Goal: Information Seeking & Learning: Check status

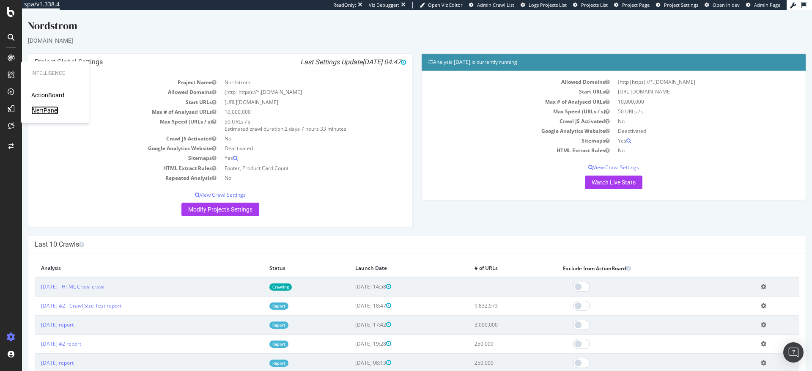
click at [52, 111] on div "AlertPanel" at bounding box center [44, 110] width 27 height 8
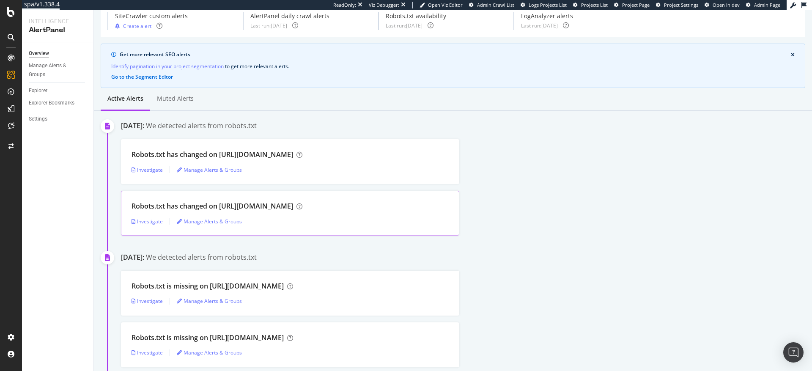
scroll to position [44, 0]
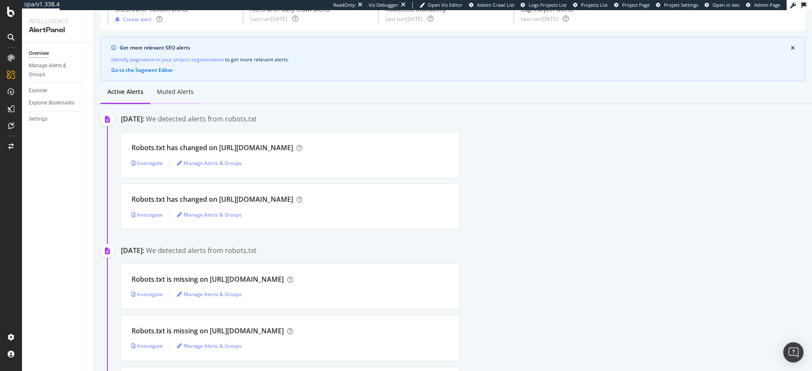
click at [178, 90] on div "Muted alerts" at bounding box center [175, 92] width 37 height 8
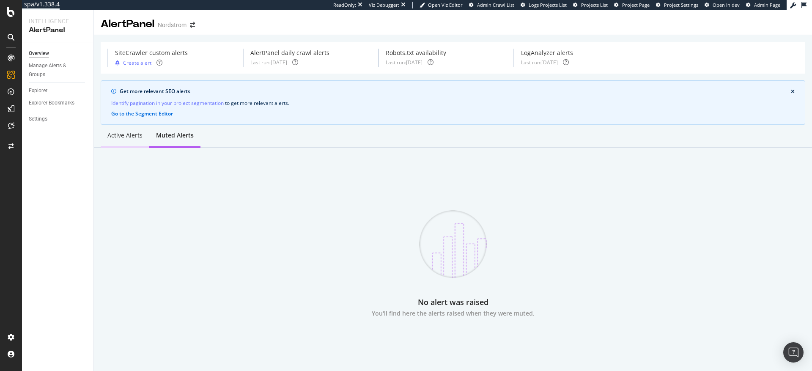
click at [126, 134] on div "Active alerts" at bounding box center [124, 135] width 35 height 8
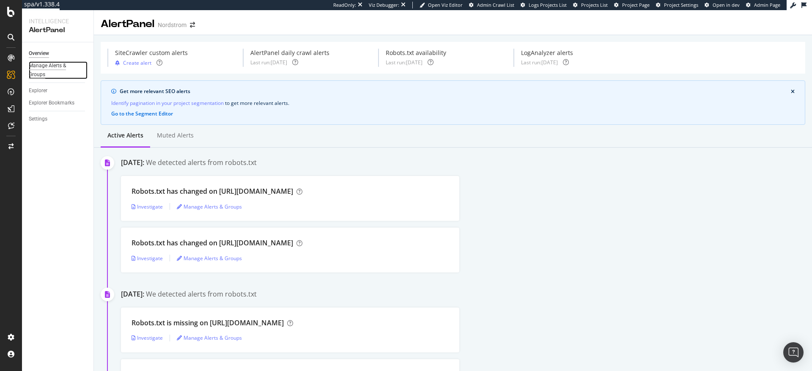
click at [55, 65] on div "Manage Alerts & Groups" at bounding box center [54, 70] width 51 height 18
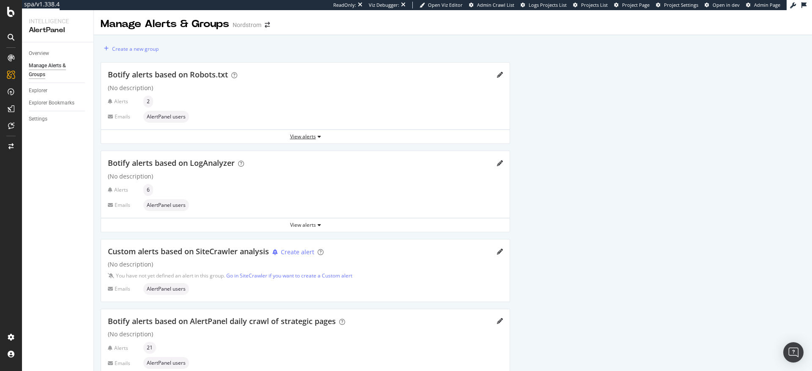
click at [307, 138] on div "View alerts" at bounding box center [305, 136] width 408 height 7
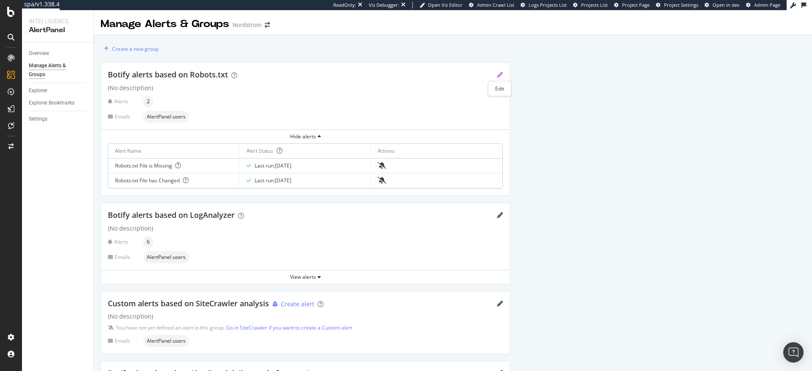
click at [499, 73] on icon "pencil" at bounding box center [500, 75] width 6 height 6
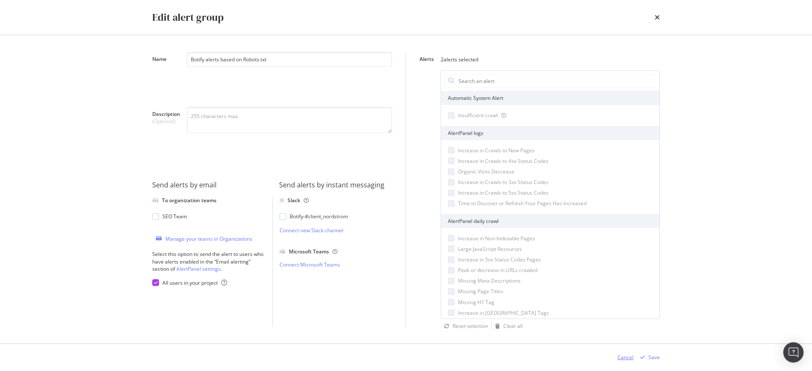
click at [627, 359] on div "Cancel" at bounding box center [625, 356] width 16 height 7
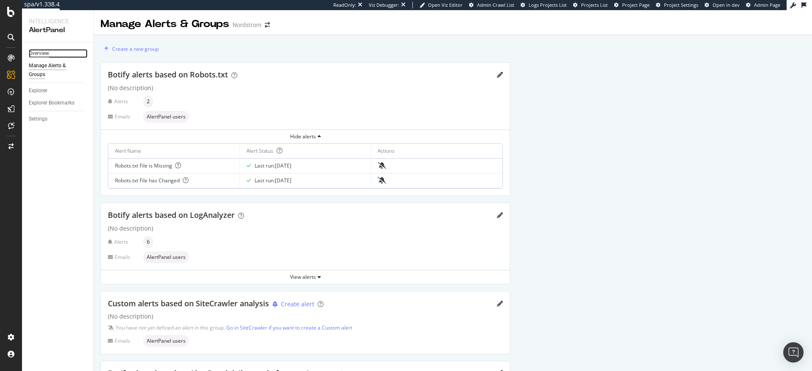
click at [39, 53] on div "Overview" at bounding box center [39, 53] width 20 height 9
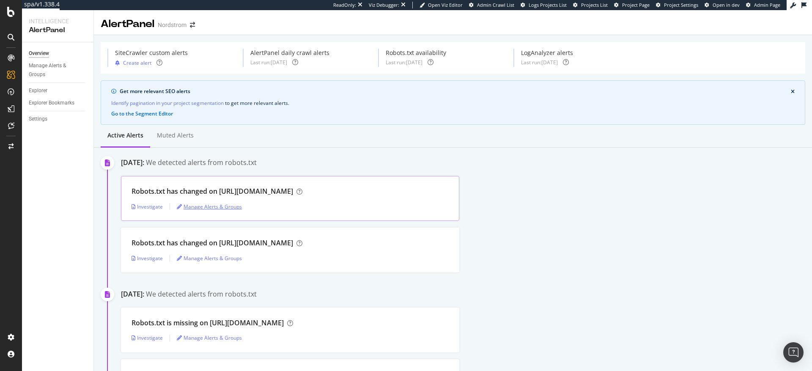
click at [219, 207] on div "Manage Alerts & Groups" at bounding box center [209, 206] width 65 height 7
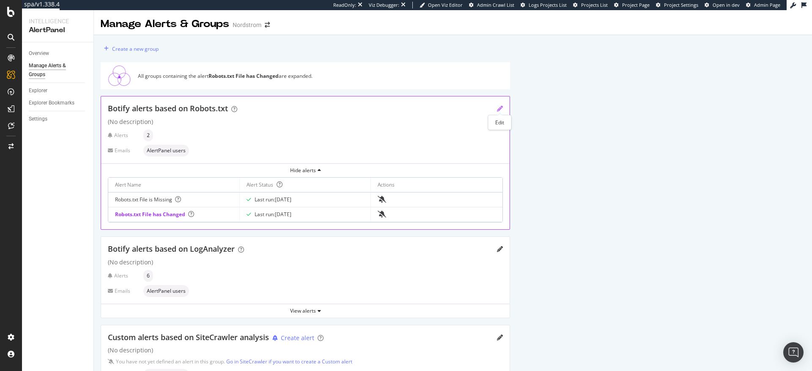
click at [501, 109] on icon "pencil" at bounding box center [500, 109] width 6 height 6
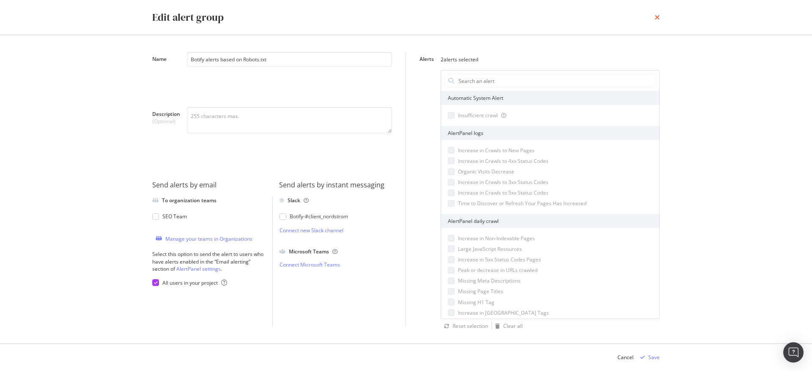
click at [657, 15] on icon "times" at bounding box center [656, 17] width 5 height 7
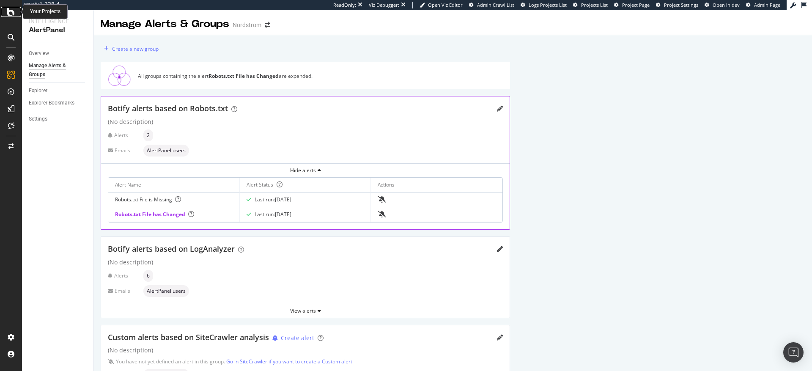
click at [10, 13] on icon at bounding box center [11, 12] width 8 height 10
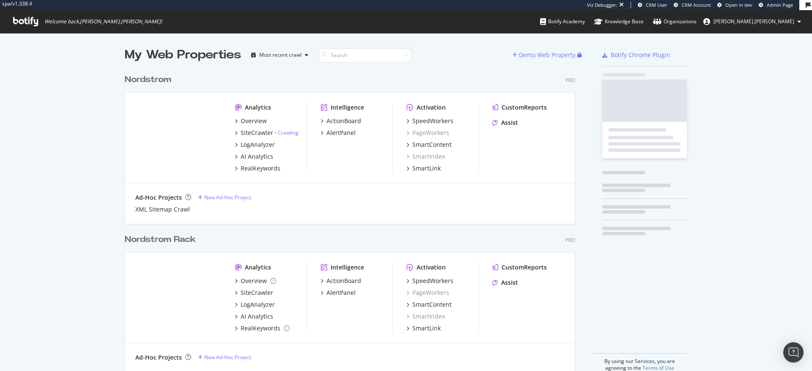
scroll to position [301, 451]
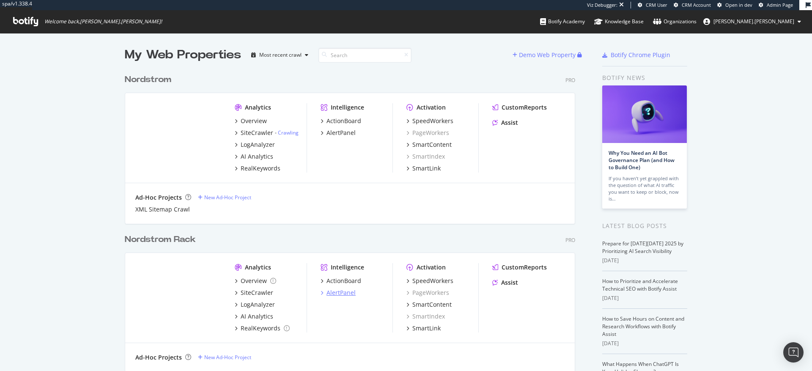
click at [336, 295] on div "AlertPanel" at bounding box center [340, 292] width 29 height 8
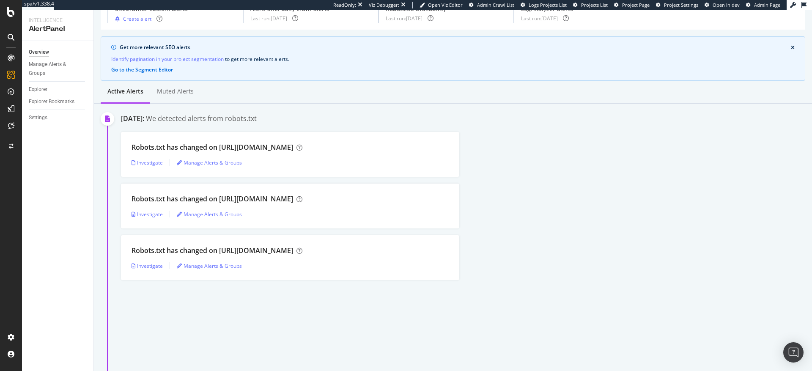
scroll to position [45, 0]
click at [153, 163] on div "Investigate" at bounding box center [146, 161] width 31 height 7
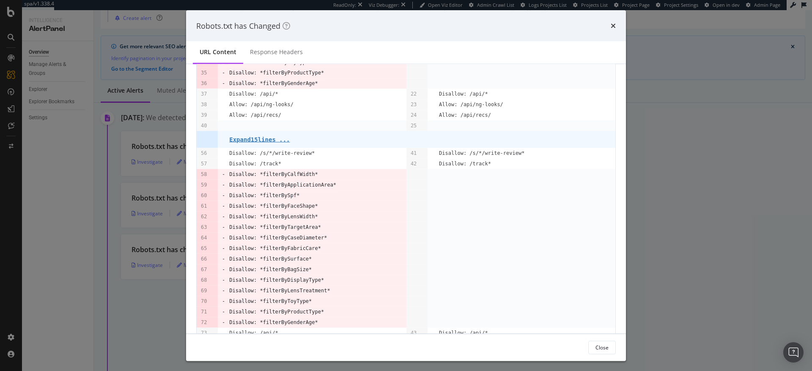
scroll to position [261, 0]
click at [271, 141] on pre "Expand 15 lines ..." at bounding box center [259, 137] width 60 height 7
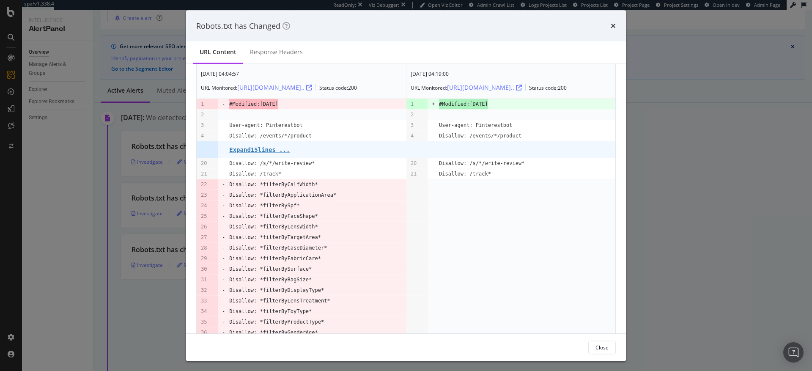
scroll to position [71, 0]
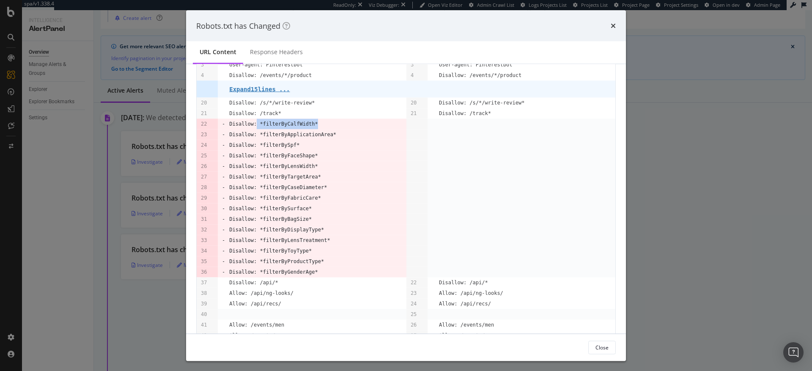
drag, startPoint x: 321, startPoint y: 132, endPoint x: 258, endPoint y: 135, distance: 63.5
click at [258, 129] on td "Disallow: *filterByCalfWidth*" at bounding box center [317, 124] width 177 height 11
click at [490, 192] on td "modal" at bounding box center [527, 187] width 176 height 11
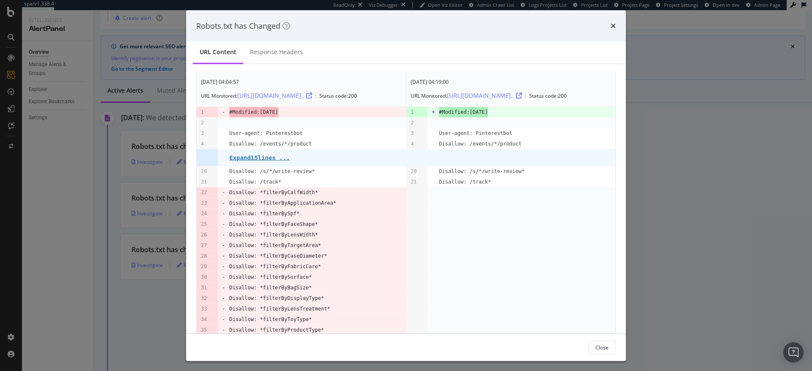
scroll to position [0, 0]
click at [256, 163] on pre "Expand 15 lines ..." at bounding box center [259, 159] width 60 height 7
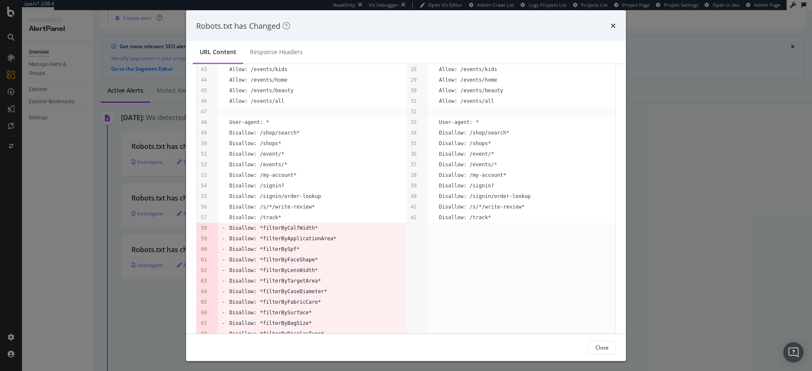
scroll to position [506, 0]
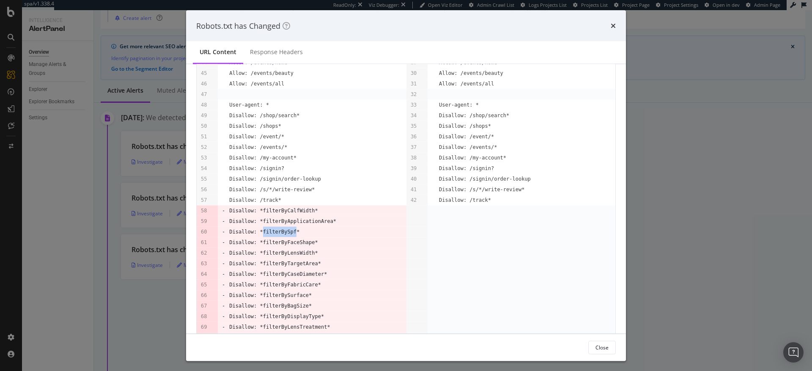
drag, startPoint x: 297, startPoint y: 238, endPoint x: 264, endPoint y: 241, distance: 33.5
click at [264, 237] on pre "Disallow: *filterBySpf*" at bounding box center [264, 232] width 70 height 11
copy pre "filterBySpf"
click at [614, 27] on icon "times" at bounding box center [612, 25] width 5 height 7
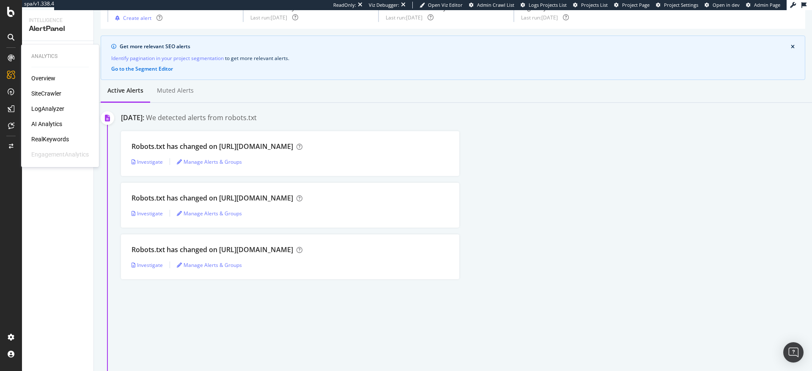
click at [51, 110] on div "LogAnalyzer" at bounding box center [47, 108] width 33 height 8
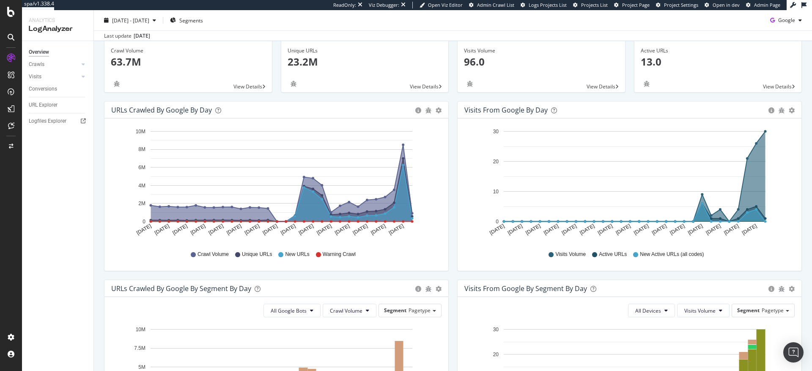
scroll to position [42, 0]
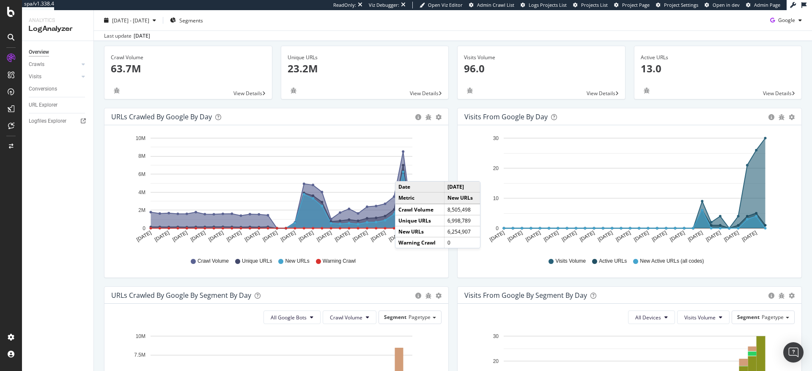
click at [403, 172] on circle "A chart." at bounding box center [403, 172] width 3 height 3
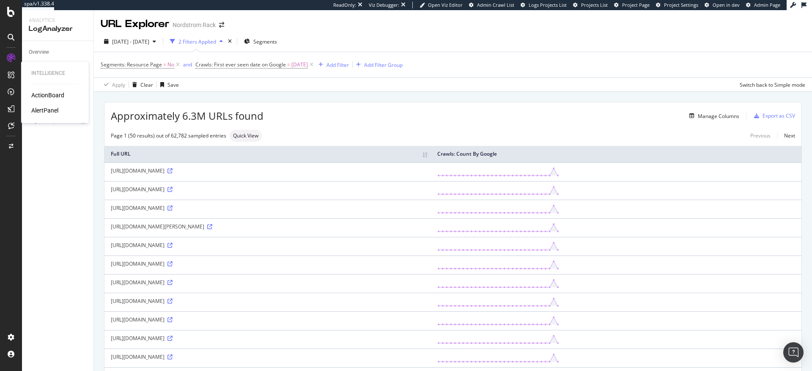
click at [49, 110] on div "AlertPanel" at bounding box center [44, 110] width 27 height 8
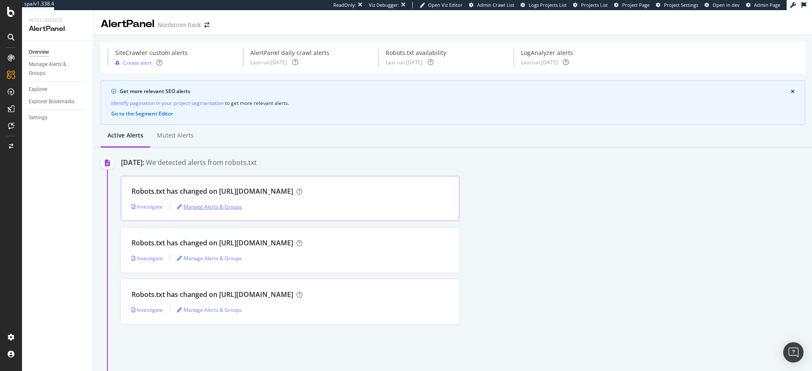
click at [197, 205] on div "Manage Alerts & Groups" at bounding box center [209, 206] width 65 height 7
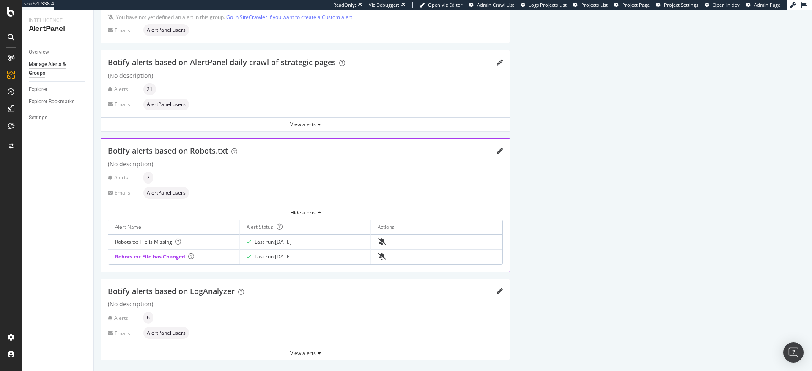
scroll to position [116, 0]
click at [500, 151] on icon "pencil" at bounding box center [500, 151] width 6 height 6
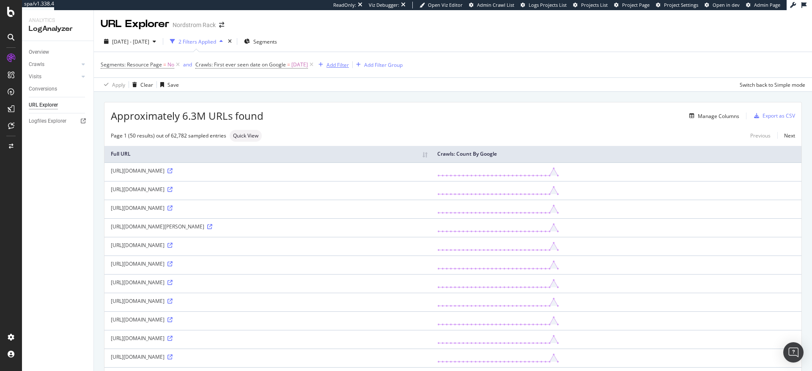
click at [345, 66] on div "Add Filter" at bounding box center [337, 64] width 22 height 7
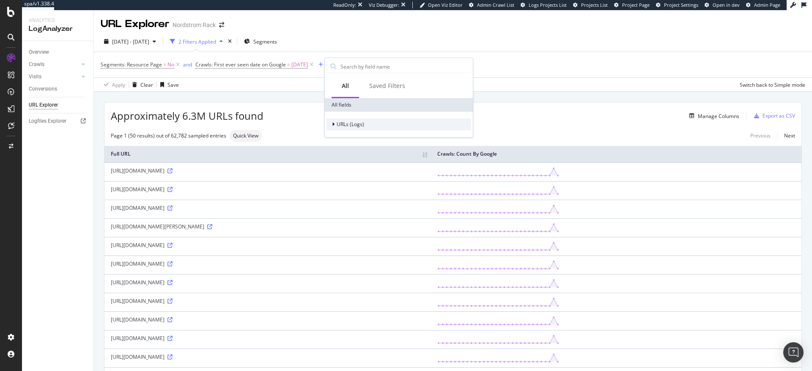
click at [344, 123] on span "URLs (Logs)" at bounding box center [350, 123] width 27 height 7
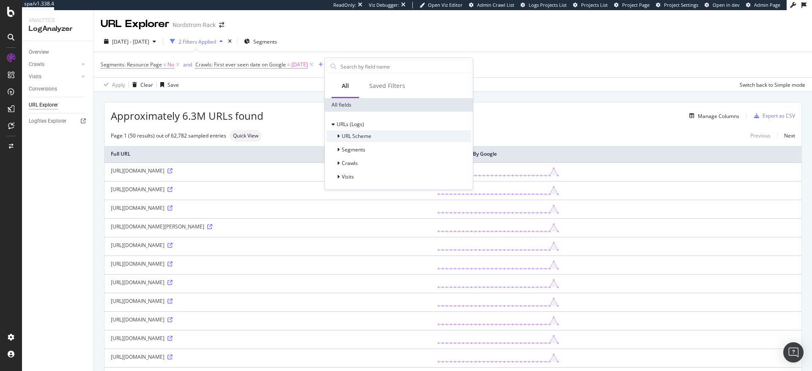
click at [356, 134] on span "URL Scheme" at bounding box center [357, 135] width 30 height 7
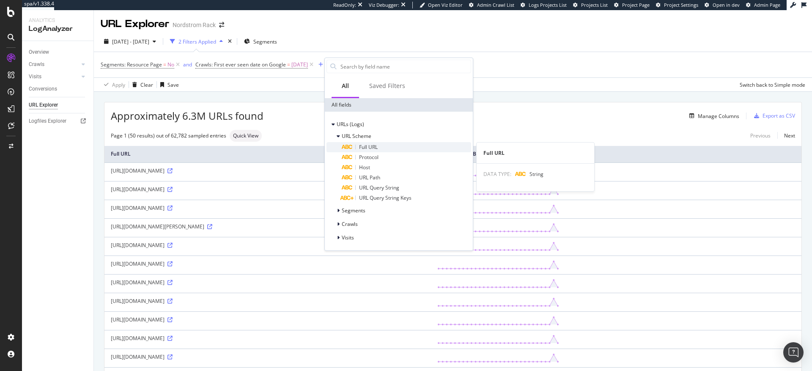
click at [368, 147] on span "Full URL" at bounding box center [368, 146] width 19 height 7
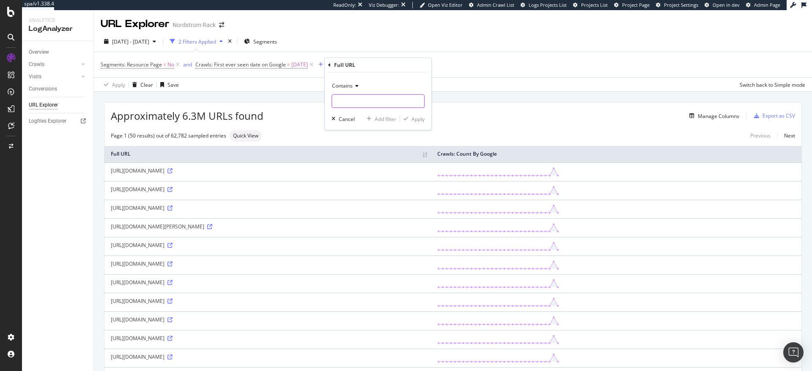
click at [374, 99] on input "text" at bounding box center [378, 101] width 92 height 14
type input "/recommendations/"
click at [421, 120] on div "Apply" at bounding box center [417, 118] width 13 height 7
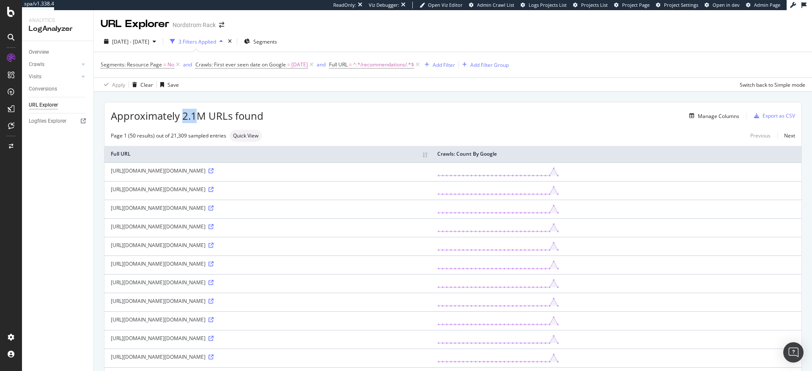
drag, startPoint x: 197, startPoint y: 116, endPoint x: 184, endPoint y: 115, distance: 12.7
click at [184, 115] on span "Approximately 2.1M URLs found" at bounding box center [187, 116] width 153 height 14
click at [421, 65] on icon at bounding box center [417, 64] width 7 height 8
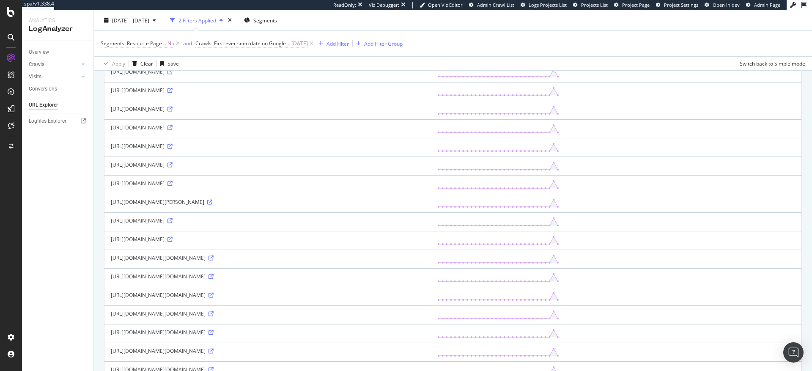
scroll to position [274, 0]
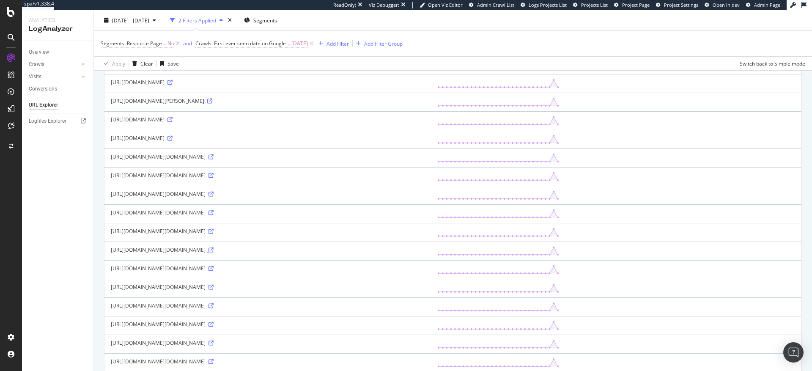
click at [213, 252] on icon at bounding box center [210, 249] width 5 height 5
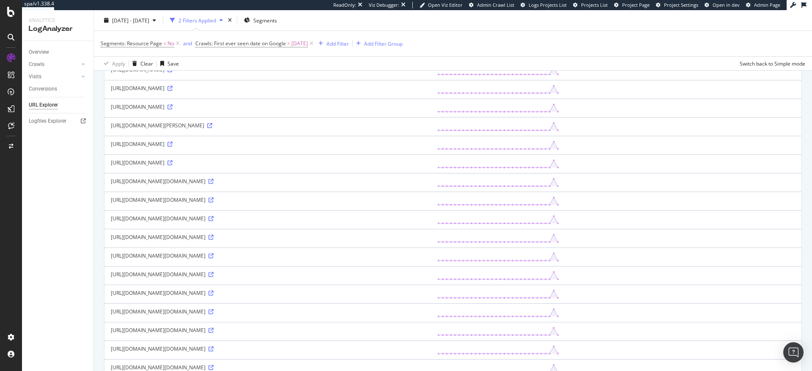
scroll to position [102, 0]
click at [345, 46] on div "Add Filter" at bounding box center [337, 43] width 22 height 7
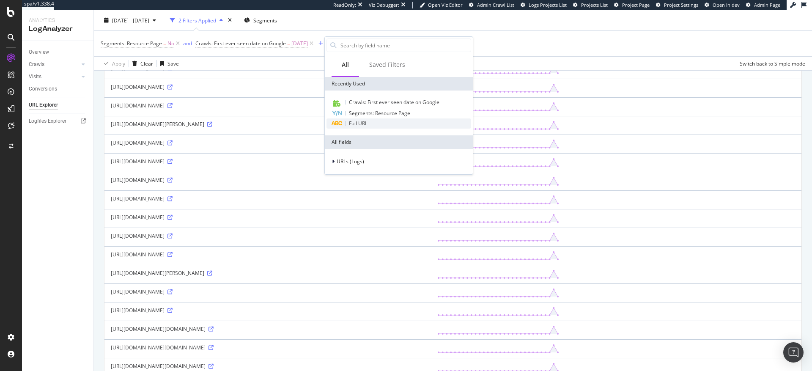
click at [357, 122] on span "Full URL" at bounding box center [358, 123] width 19 height 7
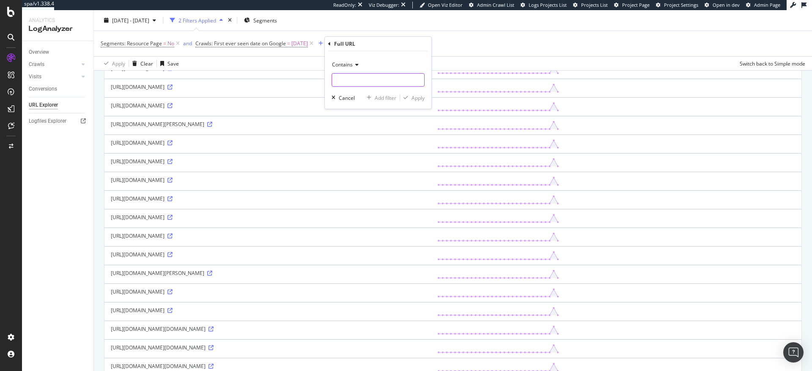
click at [351, 79] on input "text" at bounding box center [378, 80] width 92 height 14
type input "filterBy"
click at [413, 99] on div "Apply" at bounding box center [417, 97] width 13 height 7
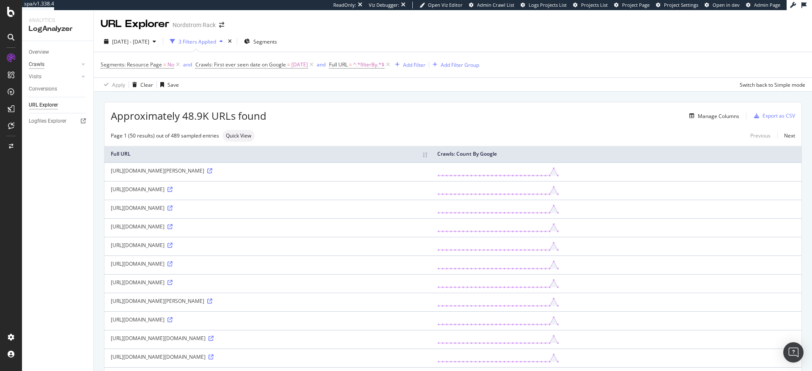
click at [42, 64] on div "Crawls" at bounding box center [37, 64] width 16 height 9
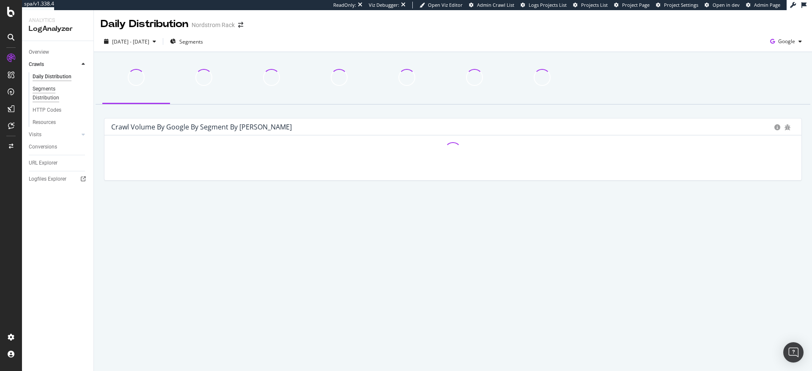
click at [45, 92] on div "Segments Distribution" at bounding box center [56, 94] width 47 height 18
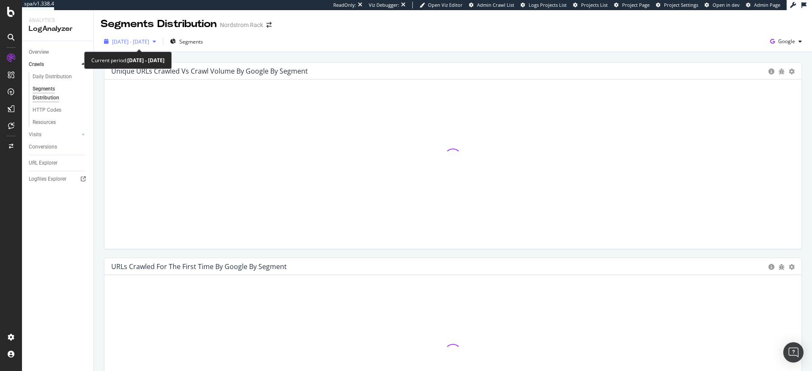
click at [149, 42] on span "[DATE] - [DATE]" at bounding box center [130, 41] width 37 height 7
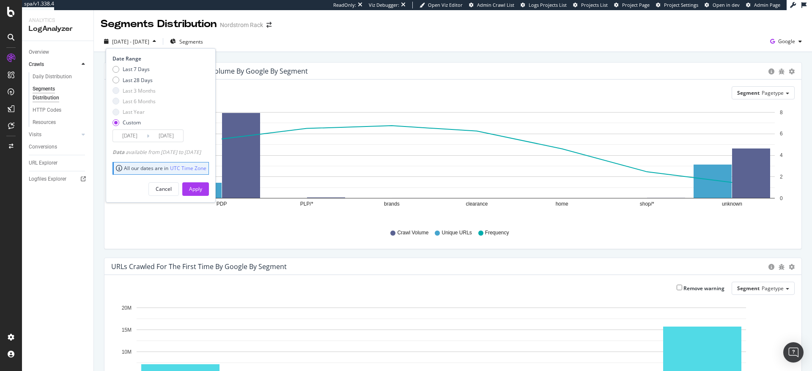
click at [142, 135] on input "[DATE]" at bounding box center [130, 136] width 34 height 12
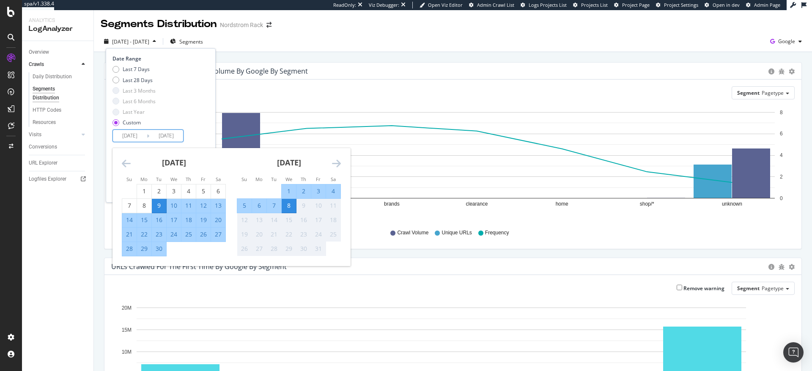
click at [276, 207] on div "7" at bounding box center [274, 205] width 14 height 8
type input "[DATE]"
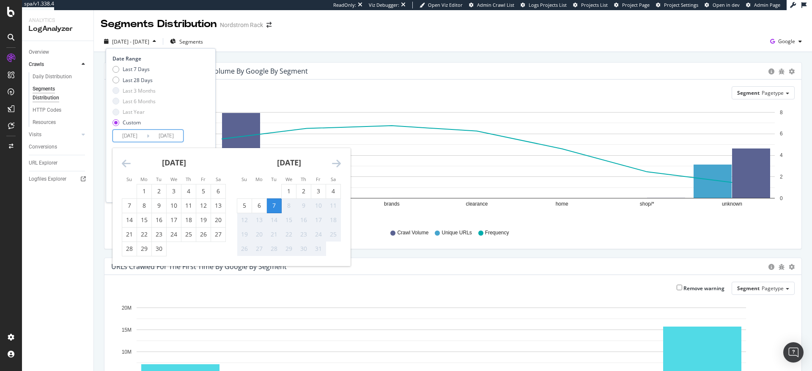
click at [276, 206] on div "7" at bounding box center [274, 205] width 14 height 8
type input "[DATE]"
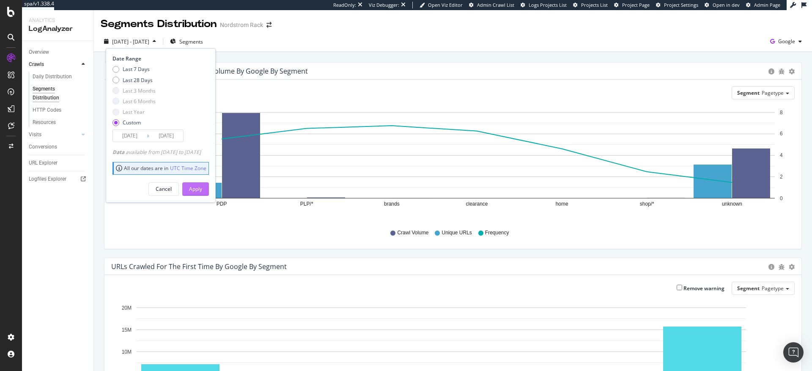
click at [202, 190] on div "Apply" at bounding box center [195, 188] width 13 height 7
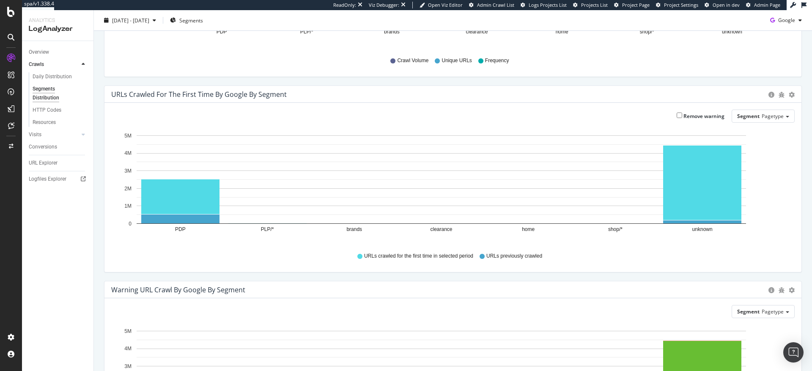
scroll to position [167, 0]
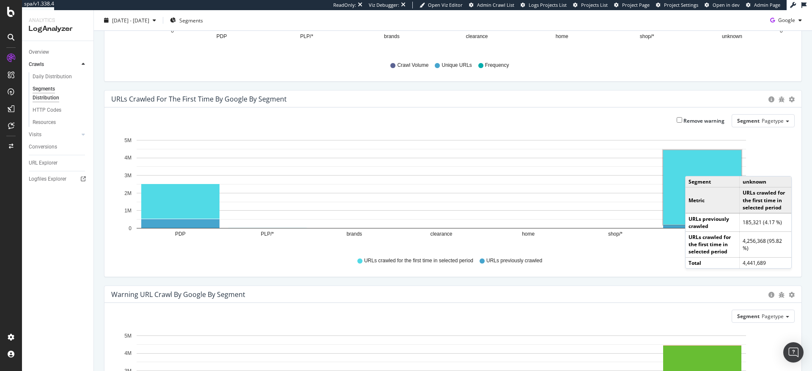
click at [693, 167] on rect "A chart." at bounding box center [702, 187] width 78 height 74
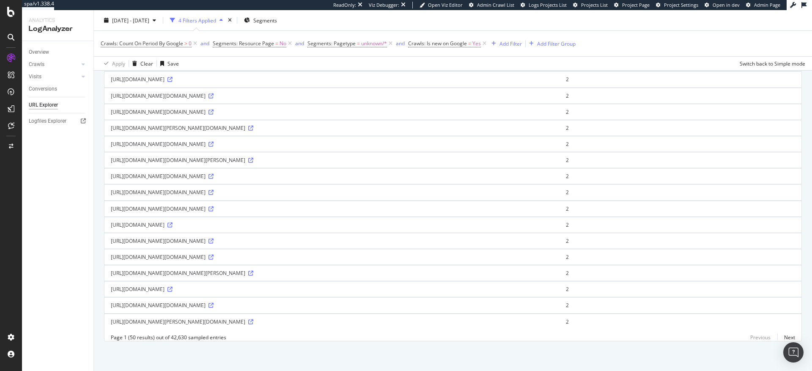
scroll to position [1225, 0]
click at [172, 287] on icon at bounding box center [169, 289] width 5 height 5
click at [782, 338] on link "Next" at bounding box center [786, 337] width 18 height 12
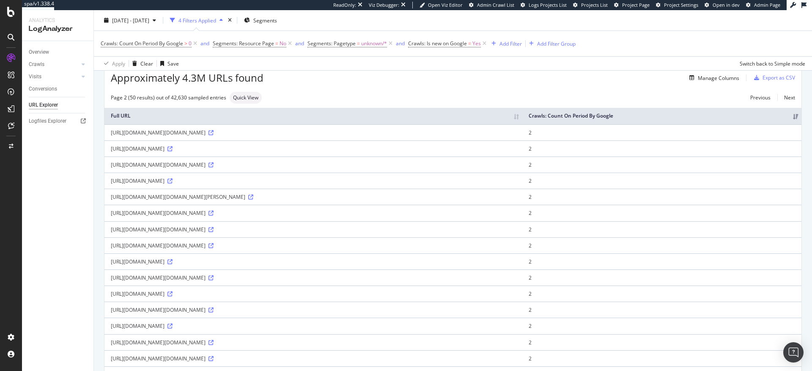
scroll to position [0, 0]
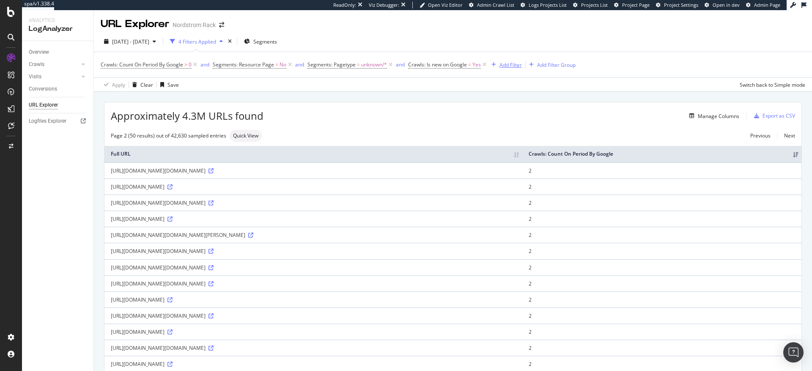
click at [505, 63] on div "Add Filter" at bounding box center [510, 64] width 22 height 7
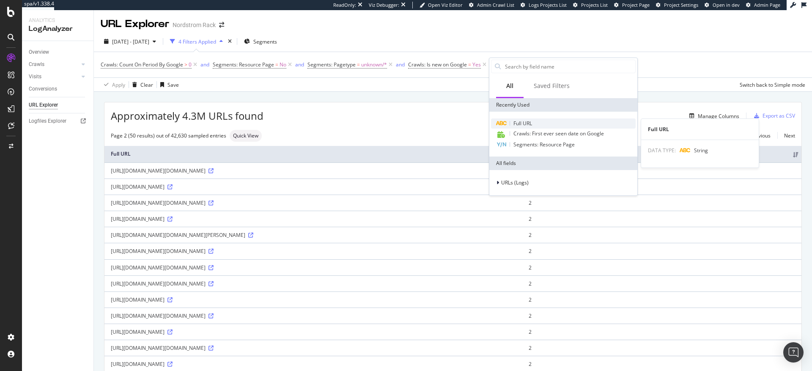
click at [519, 124] on span "Full URL" at bounding box center [522, 123] width 19 height 7
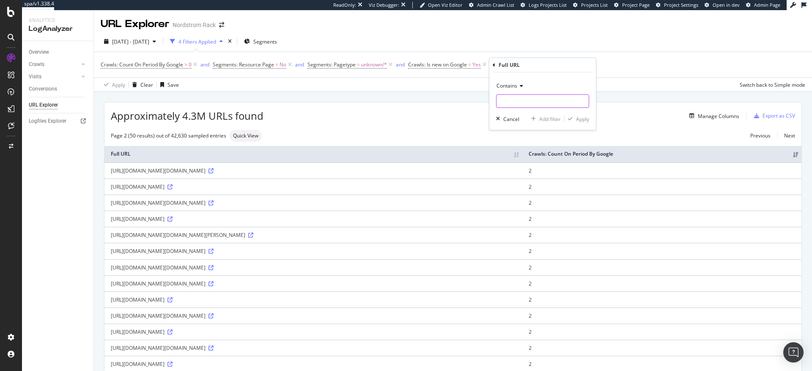
click at [512, 100] on input "text" at bounding box center [542, 101] width 92 height 14
type input "/review/review"
click at [583, 123] on button "Apply" at bounding box center [576, 119] width 25 height 8
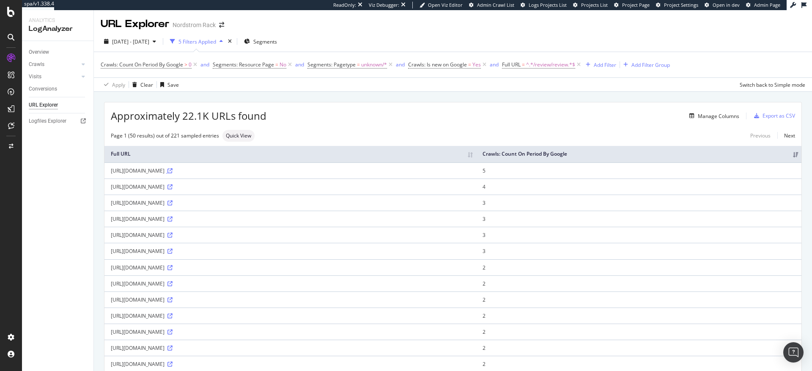
click at [172, 173] on icon at bounding box center [169, 170] width 5 height 5
click at [542, 65] on span "^.*/review/review.*$" at bounding box center [550, 65] width 49 height 12
click at [528, 84] on span "Contains" at bounding box center [520, 84] width 21 height 7
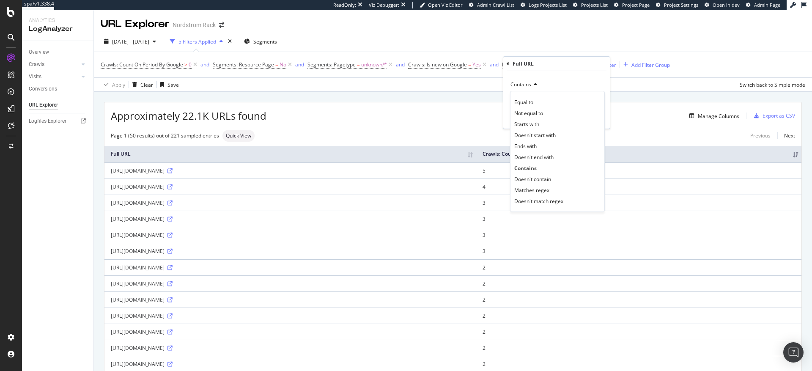
click at [534, 201] on span "Doesn't match regex" at bounding box center [538, 200] width 49 height 7
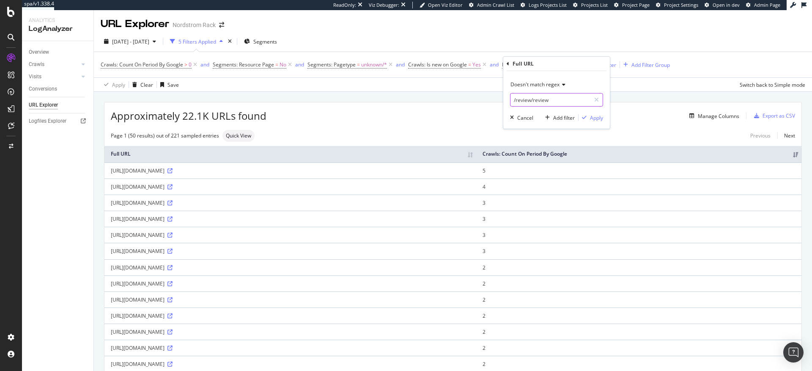
click at [513, 101] on input "/review/review" at bounding box center [550, 100] width 80 height 14
click at [514, 99] on input "/review/review" at bounding box center [550, 100] width 80 height 14
click at [553, 99] on input "(/review/review" at bounding box center [550, 100] width 80 height 14
type input "(/review/review|recommendations/)"
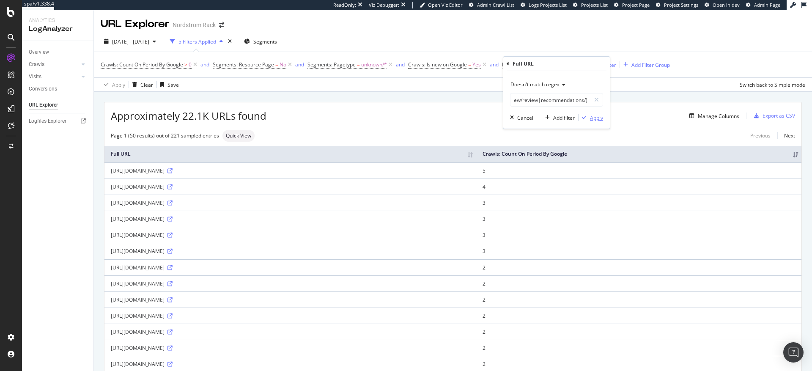
scroll to position [0, 0]
click at [597, 119] on div "Apply" at bounding box center [596, 117] width 13 height 7
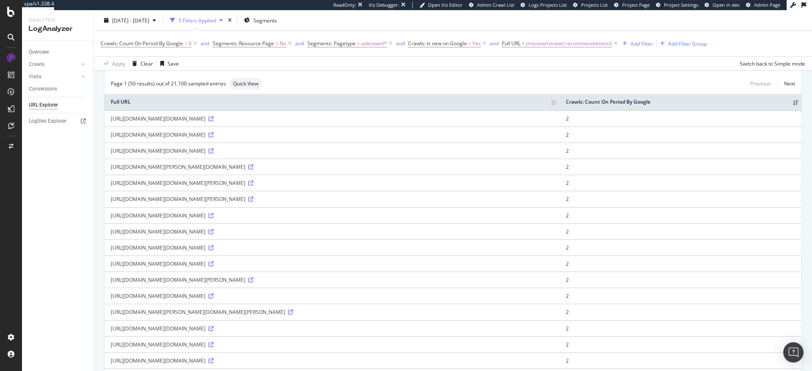
scroll to position [260, 0]
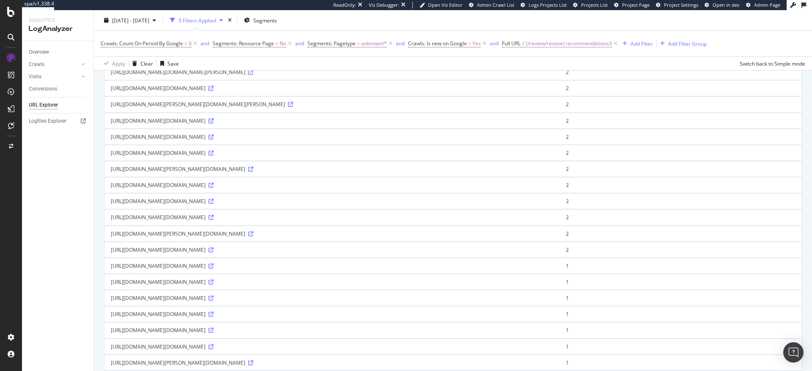
click at [248, 75] on icon at bounding box center [250, 72] width 5 height 5
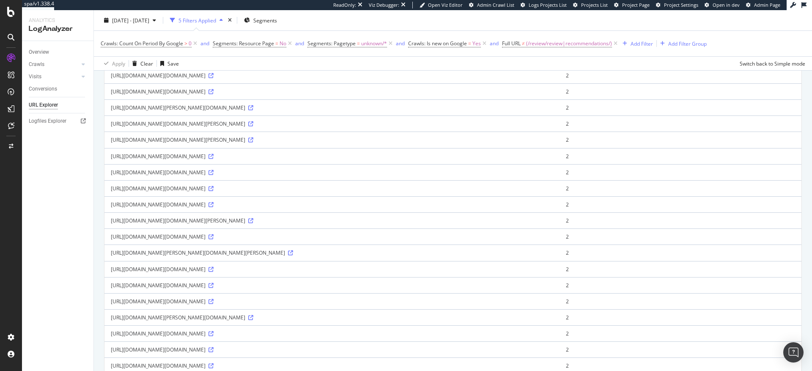
scroll to position [0, 0]
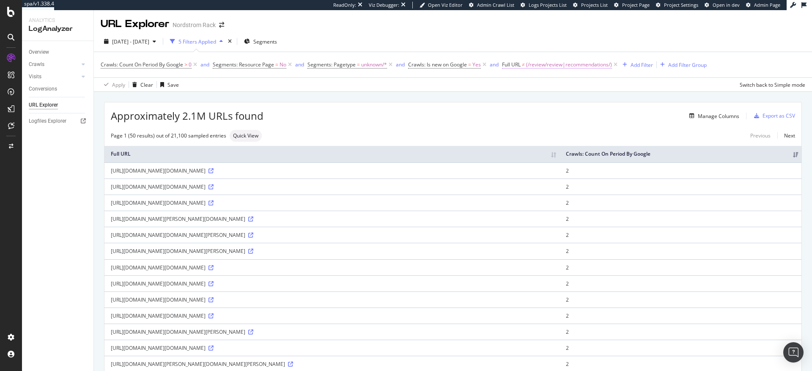
click at [549, 66] on span "(/review/review|recommendations/)" at bounding box center [569, 65] width 86 height 12
click at [551, 99] on input "(/review/review|recommendations/)" at bounding box center [550, 100] width 80 height 14
click at [551, 100] on input "(/review/review|recommendations/)" at bounding box center [550, 100] width 80 height 14
click at [552, 99] on input "(/review/review|recommendations/)" at bounding box center [550, 100] width 80 height 14
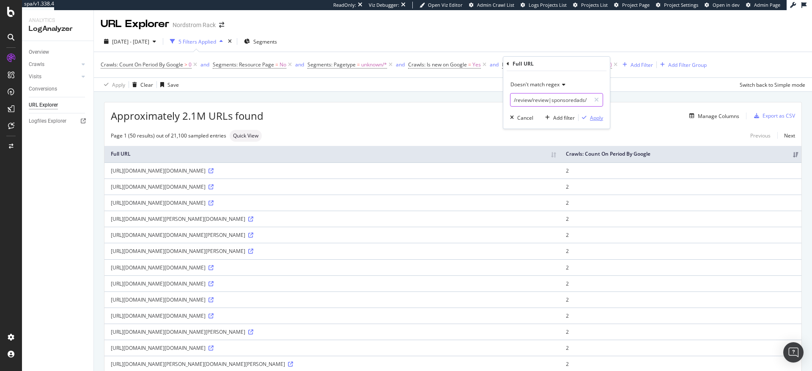
type input "(/review/review|sponsoredads/recommendations/)"
click at [594, 118] on div "Apply" at bounding box center [596, 117] width 13 height 7
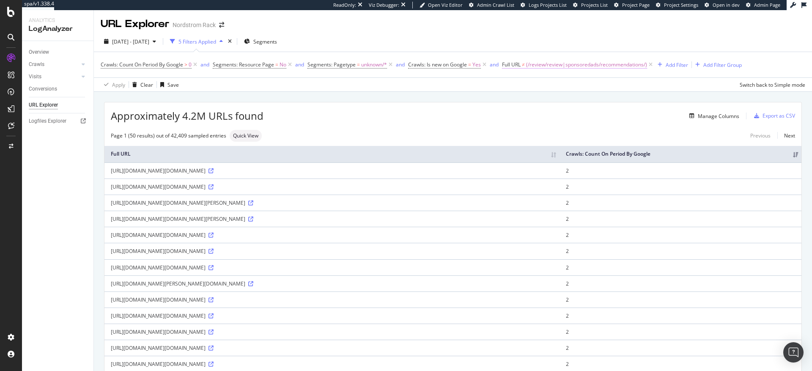
click at [574, 64] on span "(/review/review|sponsoredads/recommendations/)" at bounding box center [586, 65] width 121 height 12
click at [586, 101] on input "(/review/review|sponsoredads/recommendations/)" at bounding box center [550, 100] width 80 height 14
click at [585, 101] on input "(/review/review|sponsoredads/recommendations/)" at bounding box center [550, 100] width 80 height 14
type input "(/review/review|sponsoredads|/recommendations/)"
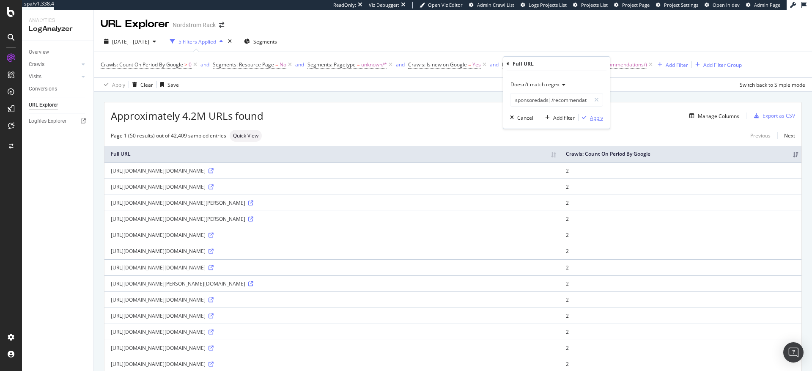
scroll to position [0, 0]
click at [595, 119] on div "Apply" at bounding box center [596, 117] width 13 height 7
